Goal: Information Seeking & Learning: Learn about a topic

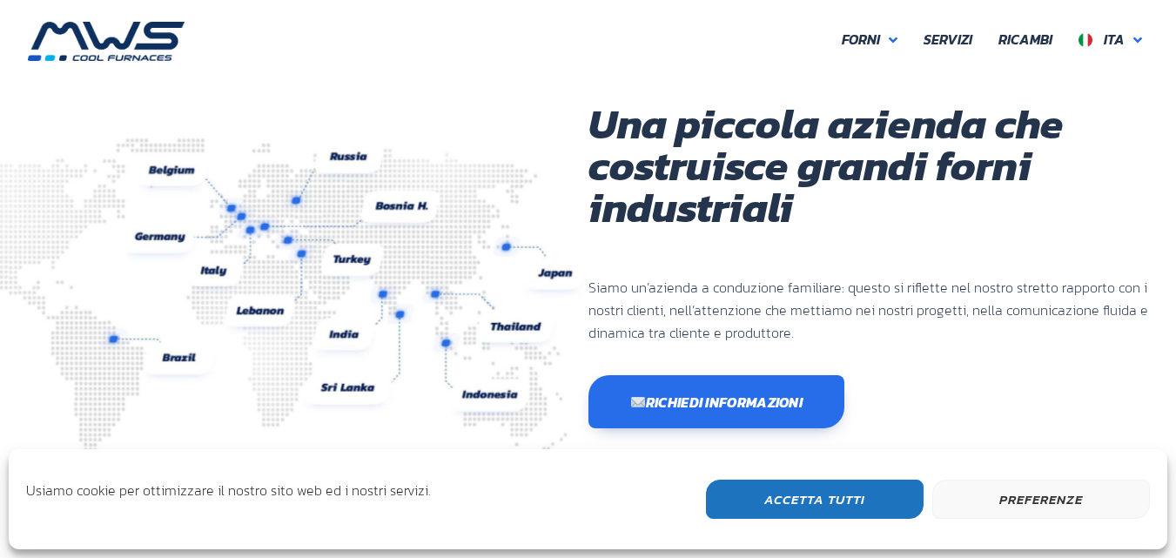
scroll to position [463, 1044]
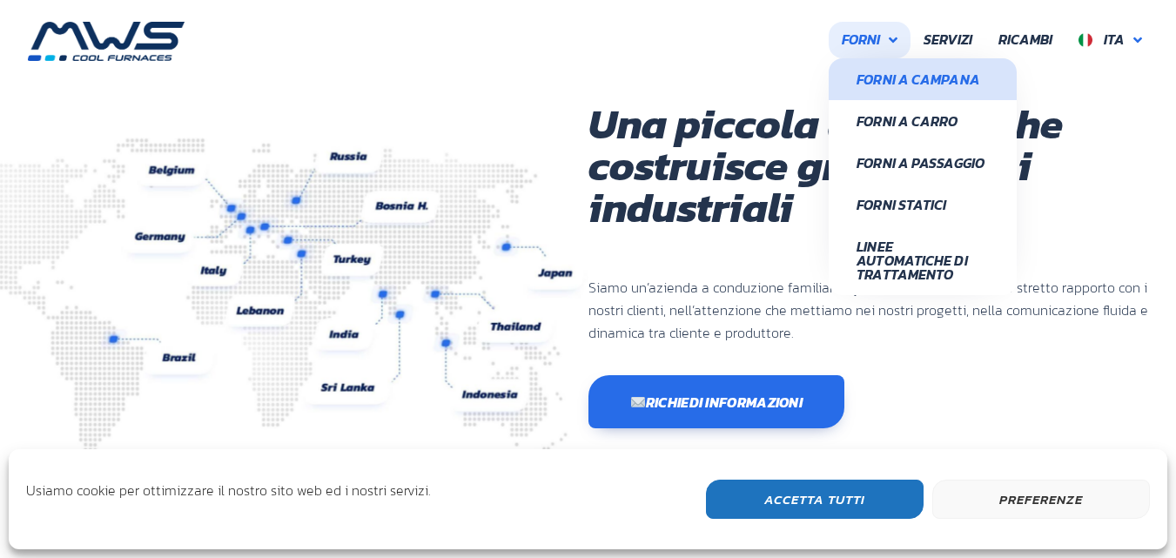
click at [890, 77] on span "Forni a Campana" at bounding box center [922, 79] width 132 height 14
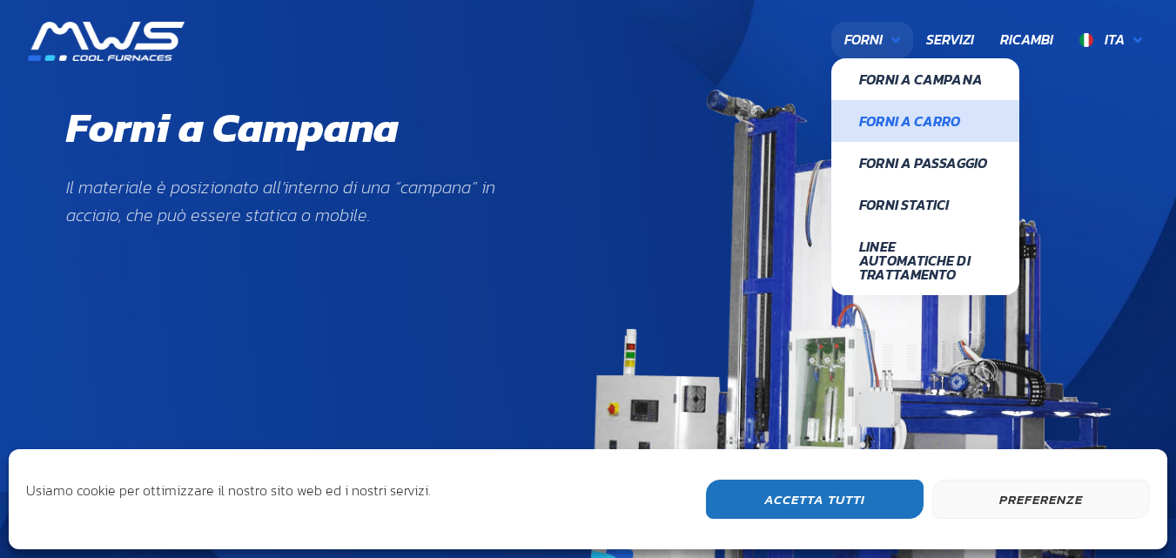
click at [890, 126] on span "Forni a Carro" at bounding box center [925, 121] width 132 height 14
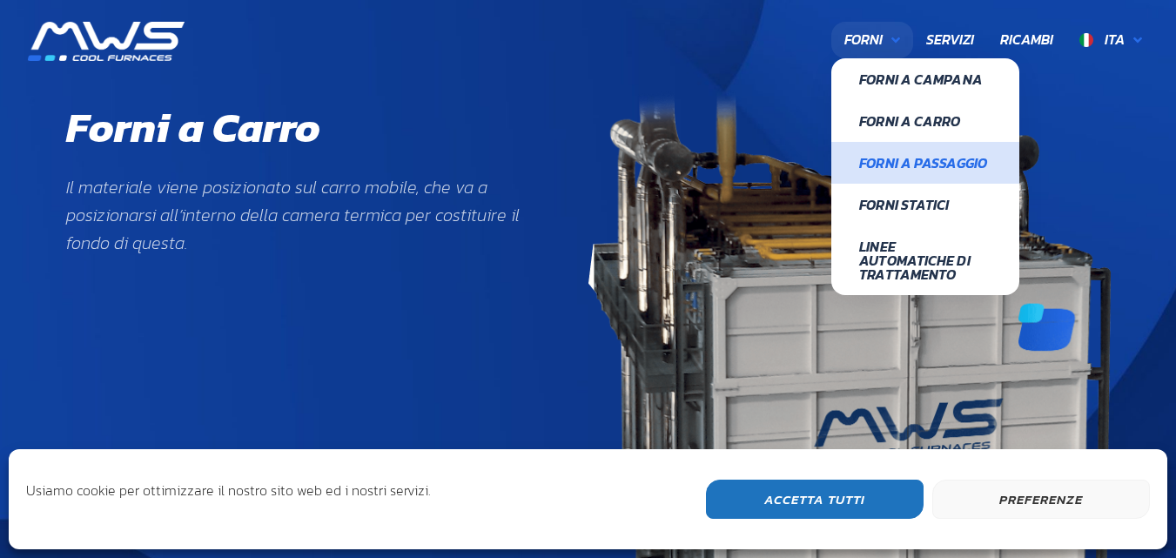
click at [909, 159] on span "Forni a Passaggio" at bounding box center [925, 163] width 132 height 14
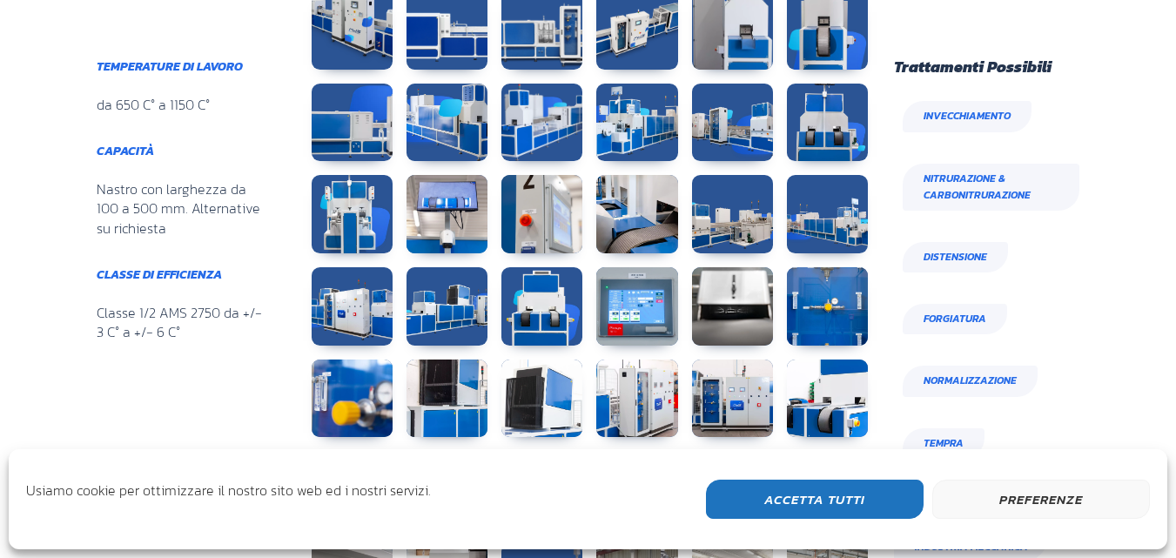
scroll to position [1602, 0]
